Goal: Information Seeking & Learning: Learn about a topic

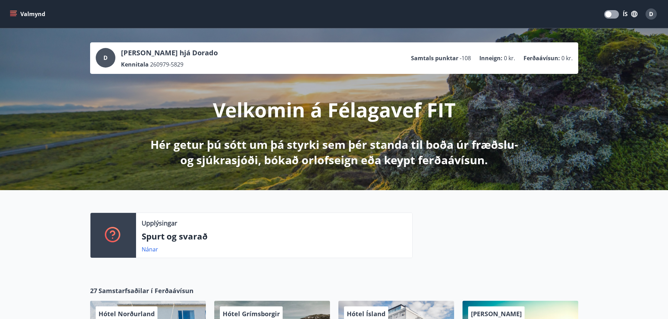
click at [38, 14] on button "Valmynd" at bounding box center [28, 14] width 40 height 13
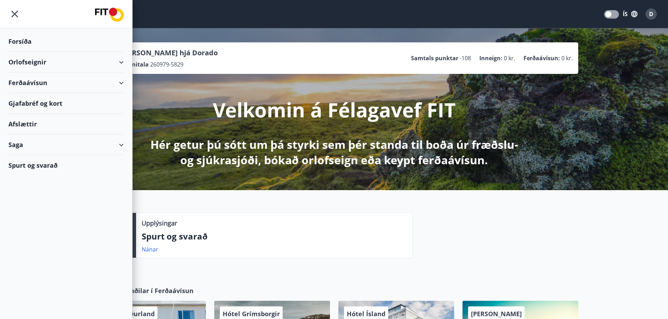
click at [25, 164] on div "Spurt og svarað" at bounding box center [65, 165] width 115 height 20
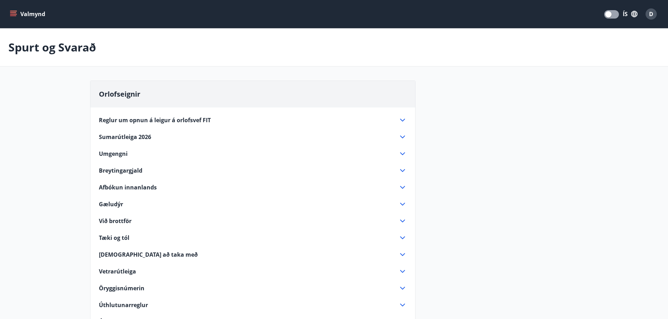
click at [157, 118] on span "Reglur um opnun á leigur á orlofsvef FIT" at bounding box center [155, 120] width 112 height 8
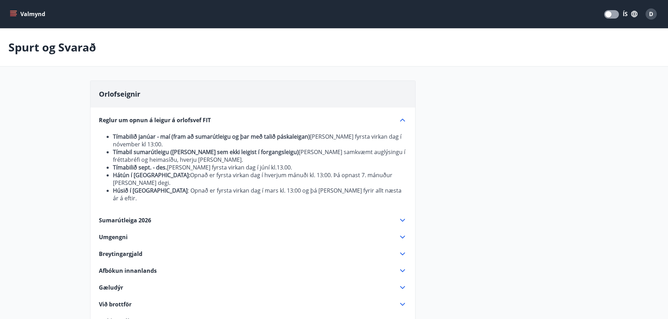
click at [157, 118] on span "Reglur um opnun á leigur á orlofsvef FIT" at bounding box center [155, 120] width 112 height 8
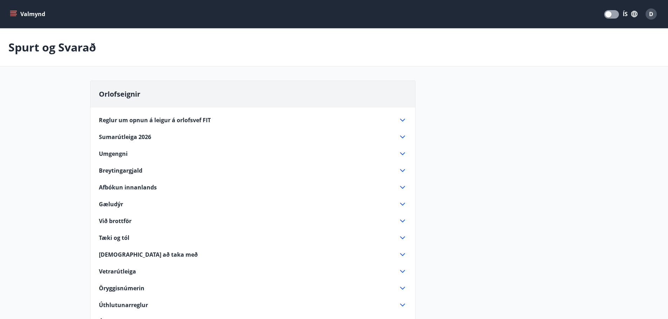
click at [118, 139] on span "Sumarútleiga 2026" at bounding box center [125, 137] width 52 height 8
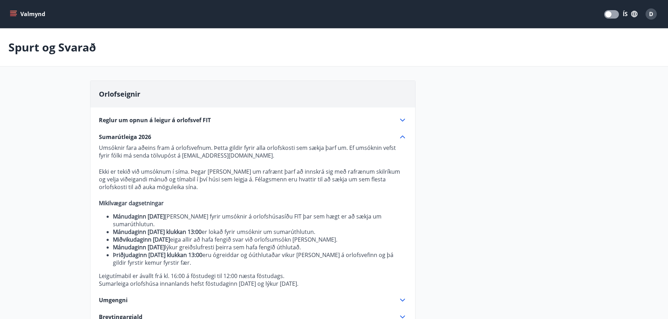
click at [118, 139] on span "Sumarútleiga 2026" at bounding box center [125, 137] width 52 height 8
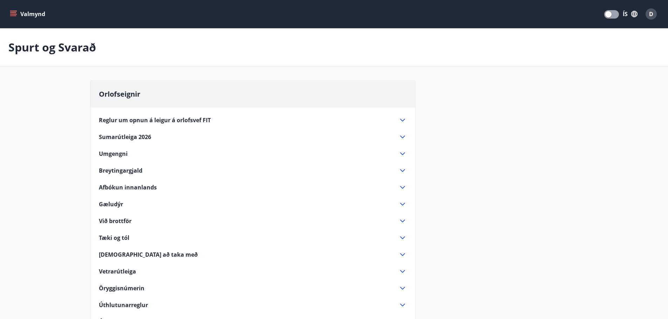
click at [83, 116] on div "Orlofseignir Reglur um opnun á leigur á orlofsvef FIT Tímabilið janúar - maí (f…" at bounding box center [334, 319] width 505 height 476
click at [61, 97] on main "Spurt og Svarað Orlofseignir Reglur um opnun á leigur á orlofsvef FIT Tímabilið…" at bounding box center [334, 292] width 668 height 528
click at [631, 14] on icon "button" at bounding box center [635, 14] width 8 height 8
click at [545, 43] on span "English" at bounding box center [546, 44] width 17 height 7
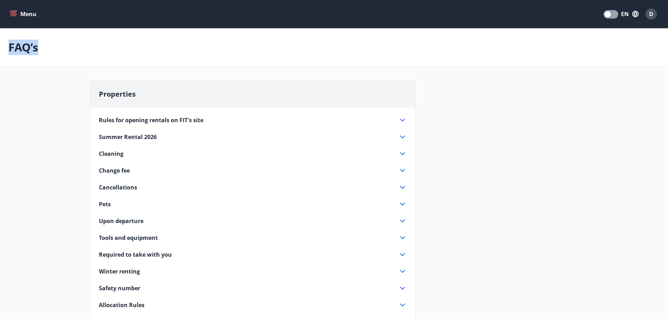
drag, startPoint x: 9, startPoint y: 46, endPoint x: 41, endPoint y: 47, distance: 31.9
click at [41, 47] on div "FAQ’s" at bounding box center [334, 47] width 668 height 38
copy p "FAQ’s"
click at [94, 124] on div "Rules for opening rentals on FIT's site The period January - May (up to the sum…" at bounding box center [252, 242] width 325 height 269
drag, startPoint x: 97, startPoint y: 119, endPoint x: 122, endPoint y: 119, distance: 24.9
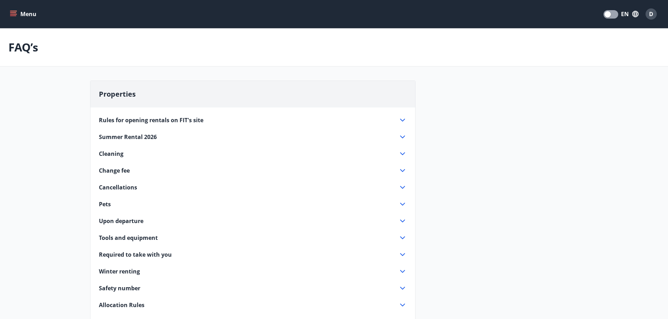
click at [122, 119] on div "Rules for opening rentals on FIT's site The period January - May (up to the sum…" at bounding box center [252, 242] width 325 height 269
click at [169, 124] on div "Rules for opening rentals on FIT's site The period January - May (up to the sum…" at bounding box center [252, 242] width 325 height 269
click at [168, 117] on span "Rules for opening rentals on FIT's site" at bounding box center [151, 120] width 105 height 8
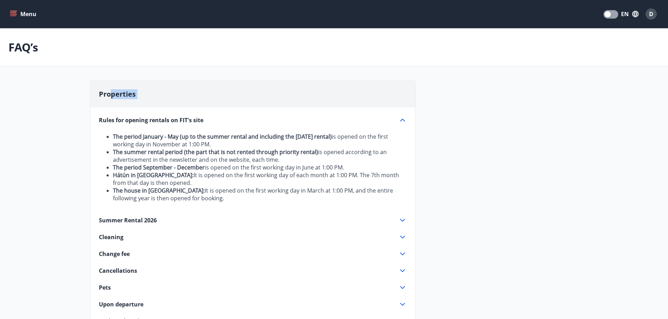
drag, startPoint x: 109, startPoint y: 77, endPoint x: 170, endPoint y: 120, distance: 74.7
click at [628, 16] on button "EN" at bounding box center [629, 14] width 23 height 13
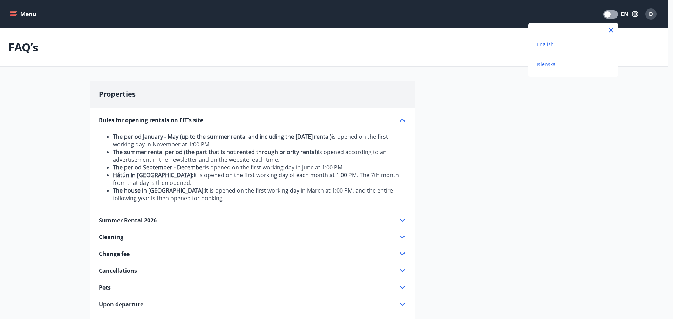
click at [545, 64] on span "Íslenska" at bounding box center [546, 64] width 19 height 7
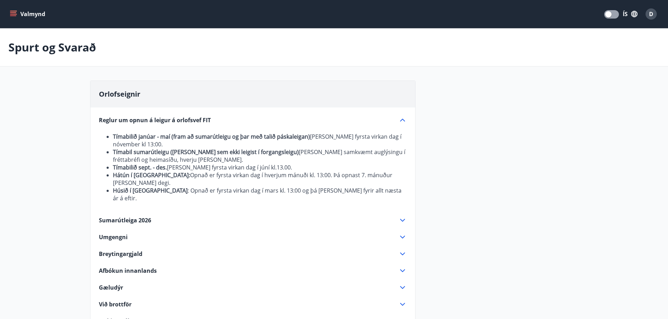
click at [391, 118] on div "Reglur um opnun á leigur á orlofsvef FIT" at bounding box center [248, 120] width 299 height 8
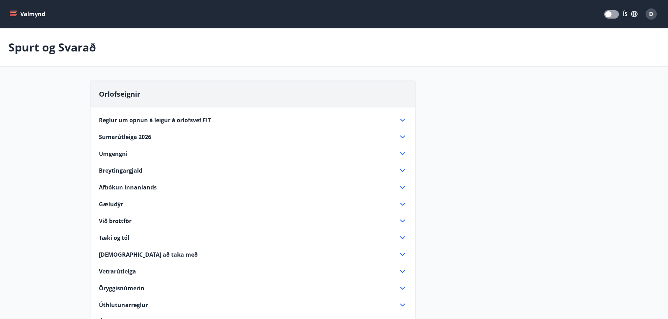
click at [52, 112] on main "Spurt og Svarað Orlofseignir Reglur um opnun á leigur á orlofsvef FIT Tímabilið…" at bounding box center [334, 292] width 668 height 528
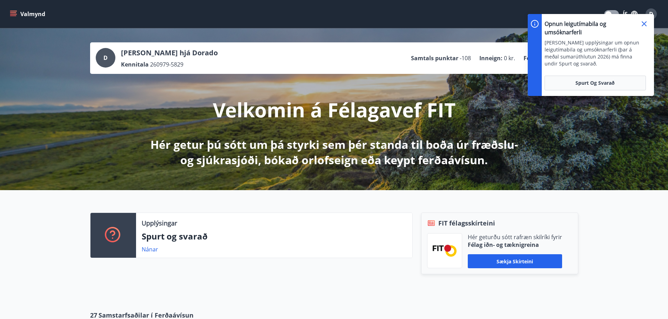
click at [111, 160] on div "D Dagbjört hjá Dorado Kennitala 260979-5829 Samtals punktar -108 Inneign : 0 kr…" at bounding box center [334, 109] width 668 height 162
click at [597, 83] on span "Spurt og Svarað" at bounding box center [594, 83] width 39 height 7
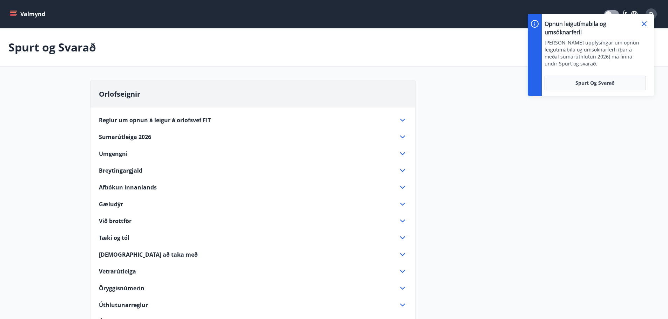
click at [404, 119] on icon at bounding box center [402, 120] width 5 height 3
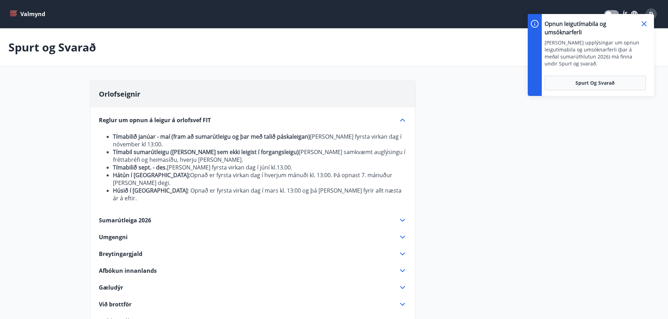
click at [404, 119] on icon at bounding box center [402, 120] width 8 height 8
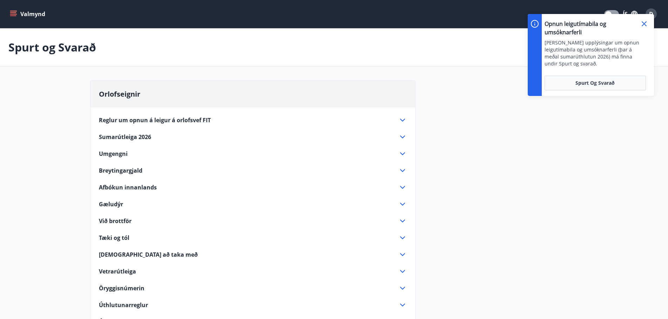
click at [405, 136] on icon at bounding box center [402, 137] width 8 height 8
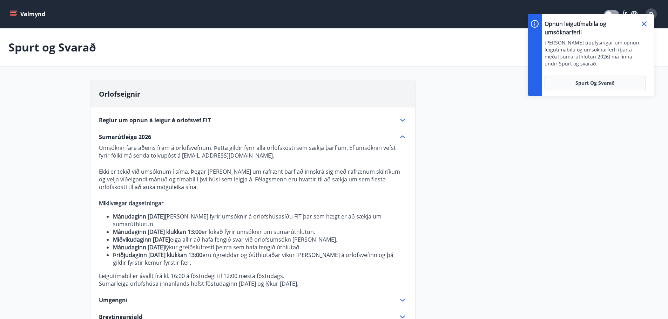
click at [405, 136] on icon at bounding box center [402, 137] width 8 height 8
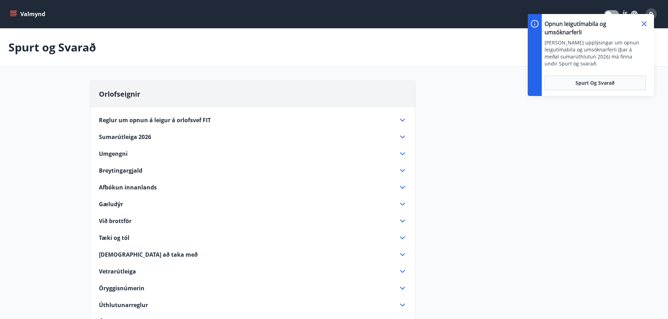
click at [406, 255] on icon at bounding box center [402, 255] width 8 height 8
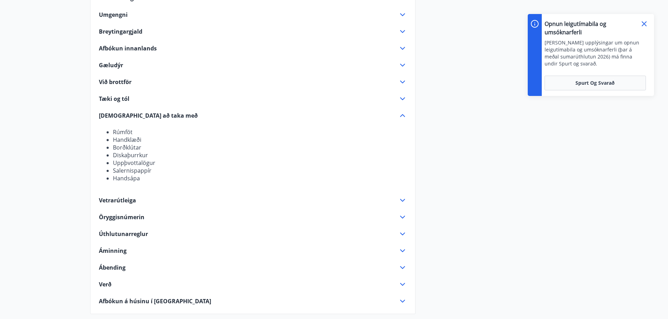
scroll to position [140, 0]
click at [402, 114] on icon at bounding box center [402, 114] width 5 height 3
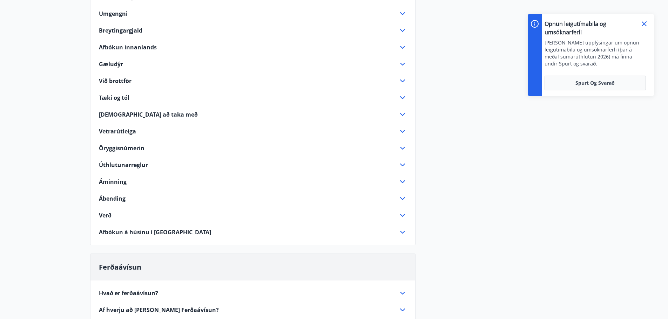
click at [404, 95] on icon at bounding box center [402, 98] width 8 height 8
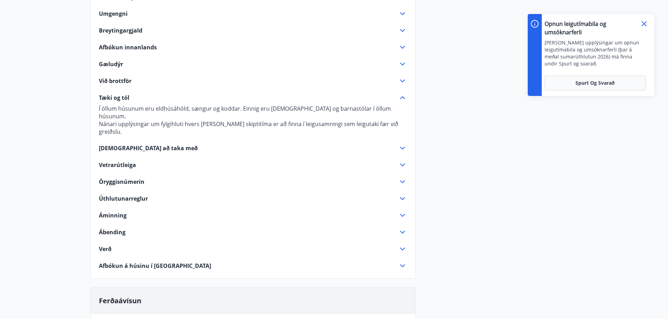
click at [404, 95] on icon at bounding box center [402, 98] width 8 height 8
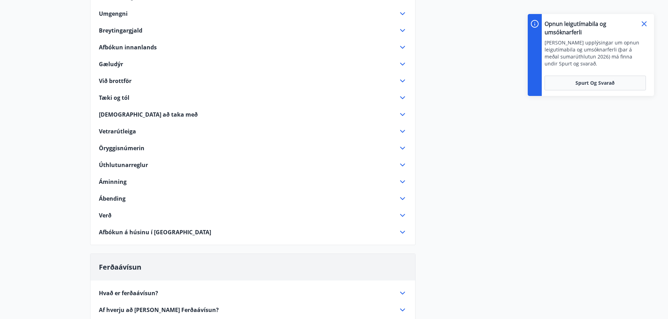
click at [405, 162] on icon at bounding box center [402, 165] width 8 height 8
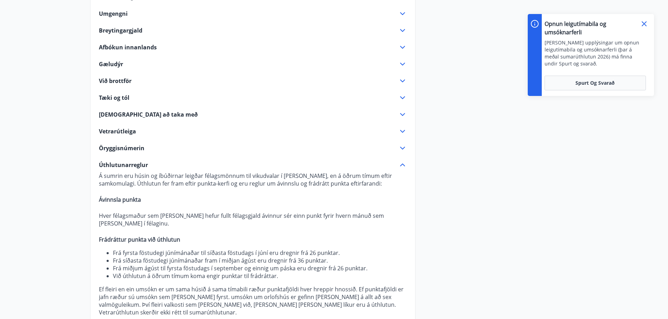
click at [401, 164] on icon at bounding box center [402, 165] width 8 height 8
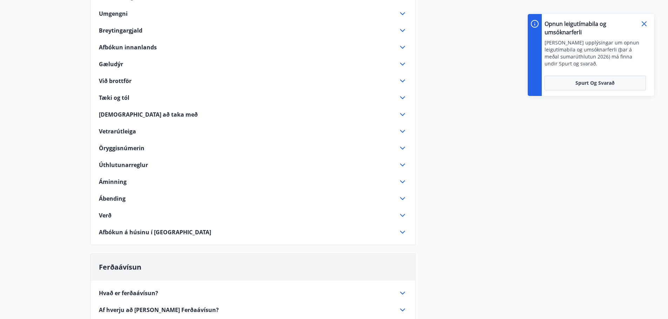
click at [400, 214] on icon at bounding box center [402, 215] width 8 height 8
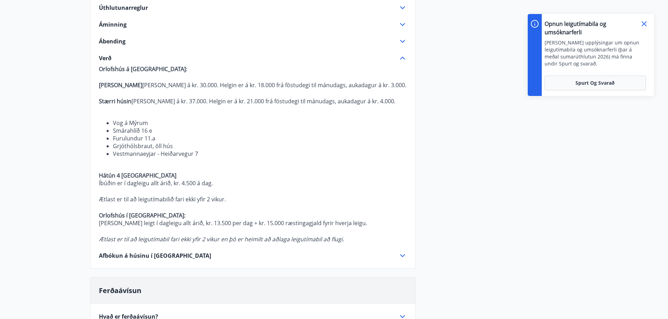
scroll to position [316, 0]
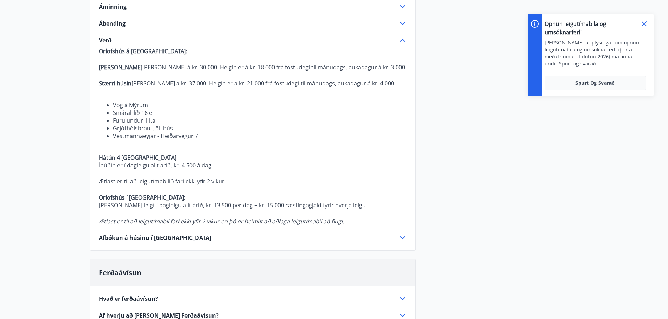
click at [402, 41] on icon at bounding box center [402, 40] width 8 height 8
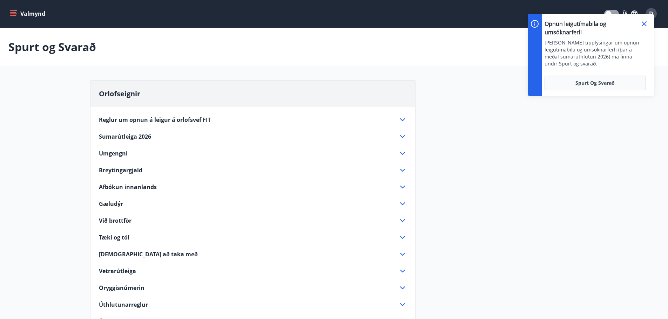
scroll to position [0, 0]
